Goal: Information Seeking & Learning: Learn about a topic

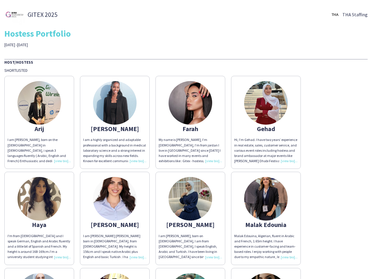
click at [186, 140] on div "My name is [PERSON_NAME], I’m [DEMOGRAPHIC_DATA], I’m from jordan I live in [GE…" at bounding box center [190, 150] width 63 height 26
click at [39, 122] on img at bounding box center [39, 103] width 44 height 44
click at [115, 122] on img at bounding box center [115, 103] width 44 height 44
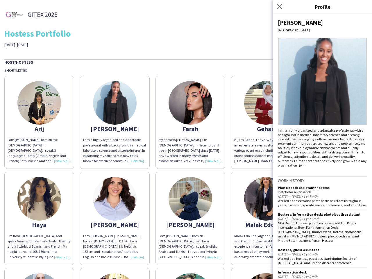
click at [190, 122] on img at bounding box center [191, 103] width 44 height 44
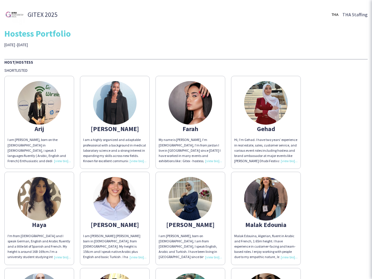
click at [266, 122] on img at bounding box center [266, 103] width 44 height 44
click at [39, 218] on img at bounding box center [39, 199] width 44 height 44
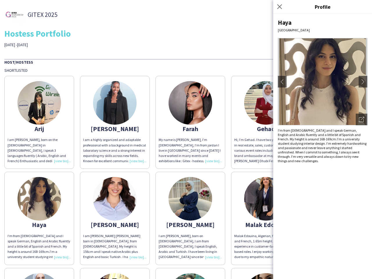
click at [115, 218] on img at bounding box center [115, 199] width 44 height 44
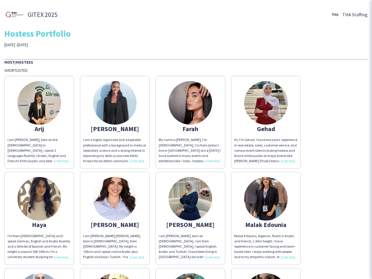
click at [190, 218] on img at bounding box center [191, 199] width 44 height 44
click at [266, 218] on img at bounding box center [266, 199] width 44 height 44
